Goal: Register for event/course

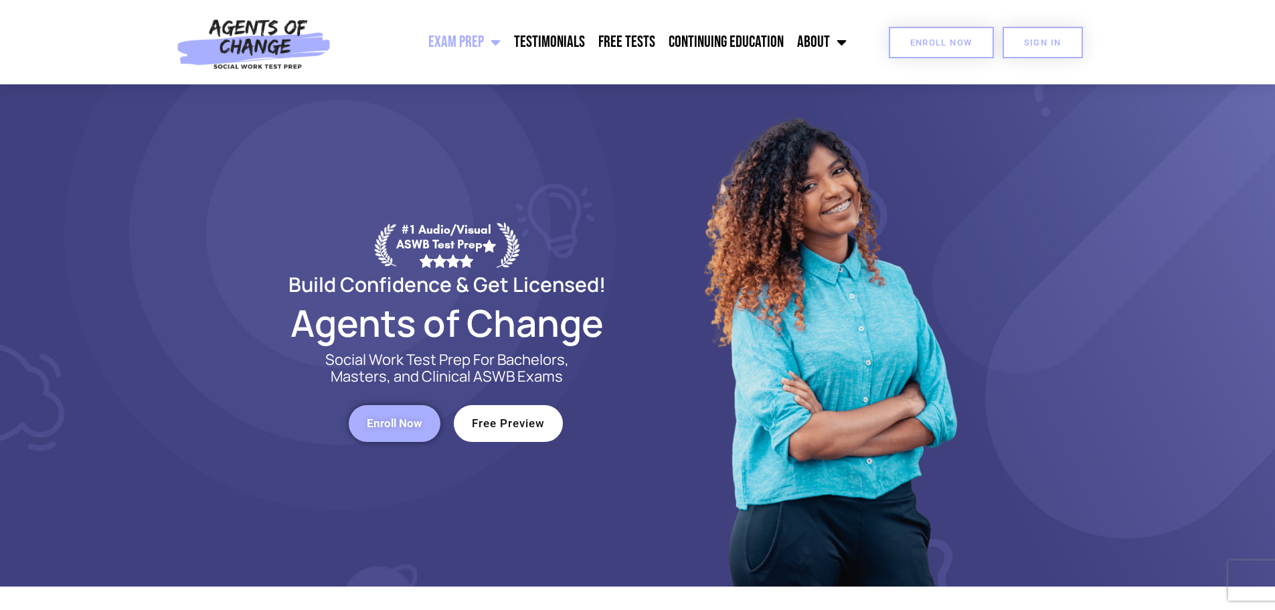
drag, startPoint x: 0, startPoint y: 0, endPoint x: 943, endPoint y: 52, distance: 944.4
click at [943, 52] on link "Enroll Now" at bounding box center [941, 42] width 105 height 31
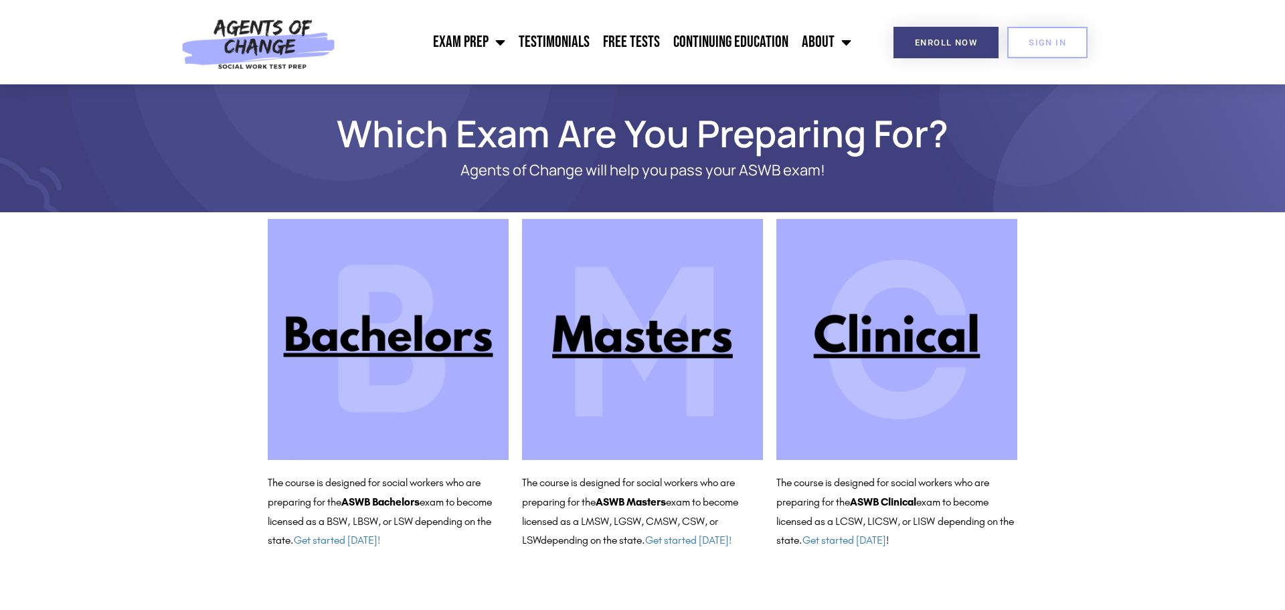
click at [362, 372] on img at bounding box center [388, 339] width 241 height 241
